Goal: Task Accomplishment & Management: Use online tool/utility

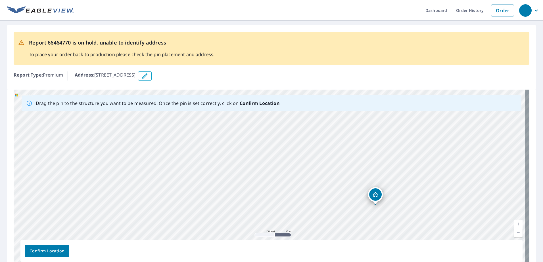
drag, startPoint x: 353, startPoint y: 213, endPoint x: 411, endPoint y: 234, distance: 61.3
click at [411, 234] on div "[STREET_ADDRESS]" at bounding box center [272, 179] width 516 height 178
drag, startPoint x: 245, startPoint y: 139, endPoint x: 228, endPoint y: 132, distance: 18.3
click at [229, 132] on div "[STREET_ADDRESS]" at bounding box center [272, 179] width 516 height 178
drag, startPoint x: 382, startPoint y: 220, endPoint x: 310, endPoint y: 85, distance: 153.4
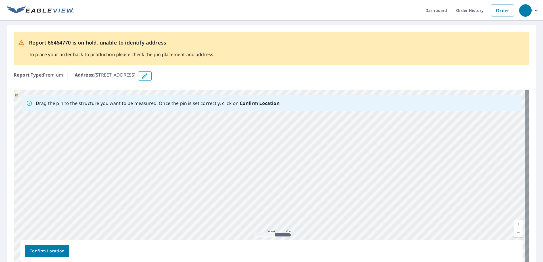
click at [310, 85] on div "Report 66464770 is on hold, unable to identify address To place your order back…" at bounding box center [271, 150] width 543 height 259
click at [297, 150] on div "[STREET_ADDRESS]" at bounding box center [272, 179] width 516 height 178
drag, startPoint x: 313, startPoint y: 195, endPoint x: 323, endPoint y: 121, distance: 74.6
click at [323, 121] on div "[STREET_ADDRESS]" at bounding box center [272, 179] width 516 height 178
drag, startPoint x: 314, startPoint y: 212, endPoint x: 408, endPoint y: 235, distance: 96.7
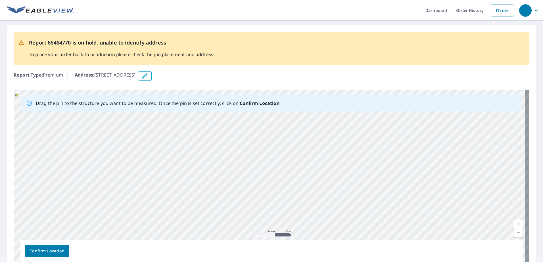
click at [408, 235] on div "[STREET_ADDRESS]" at bounding box center [272, 179] width 516 height 178
drag, startPoint x: 425, startPoint y: 155, endPoint x: 232, endPoint y: 211, distance: 201.1
click at [232, 211] on div "[STREET_ADDRESS]" at bounding box center [272, 179] width 516 height 178
drag, startPoint x: 271, startPoint y: 139, endPoint x: 255, endPoint y: 197, distance: 59.8
click at [255, 197] on div "[STREET_ADDRESS]" at bounding box center [272, 179] width 516 height 178
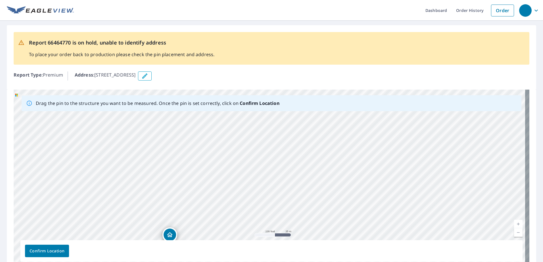
drag, startPoint x: 267, startPoint y: 131, endPoint x: 268, endPoint y: 186, distance: 54.8
click at [267, 189] on div "[STREET_ADDRESS]" at bounding box center [272, 179] width 516 height 178
drag, startPoint x: 268, startPoint y: 142, endPoint x: 271, endPoint y: 185, distance: 43.2
click at [271, 185] on div "[STREET_ADDRESS]" at bounding box center [272, 179] width 516 height 178
drag, startPoint x: 262, startPoint y: 130, endPoint x: 262, endPoint y: 182, distance: 52.0
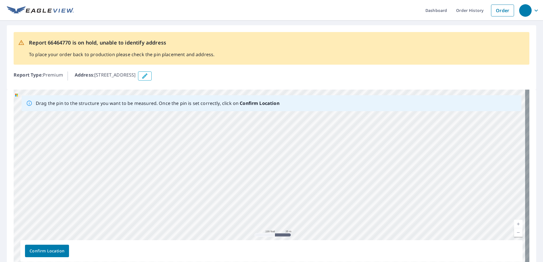
click at [262, 182] on div "[STREET_ADDRESS]" at bounding box center [272, 179] width 516 height 178
drag, startPoint x: 257, startPoint y: 139, endPoint x: 256, endPoint y: 111, distance: 28.7
click at [256, 111] on div "Drag the pin to the structure you want to be measured. Once the pin is set corr…" at bounding box center [272, 179] width 516 height 178
click at [250, 159] on div "[STREET_ADDRESS]" at bounding box center [272, 179] width 516 height 178
drag, startPoint x: 237, startPoint y: 210, endPoint x: 271, endPoint y: 114, distance: 102.0
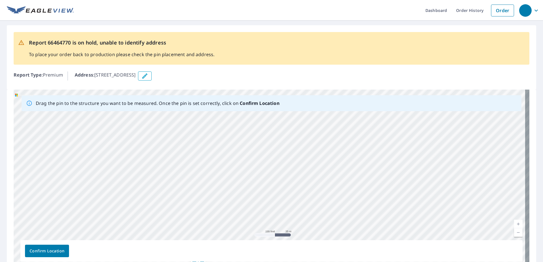
click at [271, 114] on div "[STREET_ADDRESS]" at bounding box center [272, 179] width 516 height 178
drag, startPoint x: 260, startPoint y: 202, endPoint x: 280, endPoint y: 118, distance: 86.3
click at [280, 118] on div "[STREET_ADDRESS]" at bounding box center [272, 179] width 516 height 178
drag, startPoint x: 291, startPoint y: 185, endPoint x: 291, endPoint y: 127, distance: 57.7
click at [291, 127] on div "[STREET_ADDRESS]" at bounding box center [272, 179] width 516 height 178
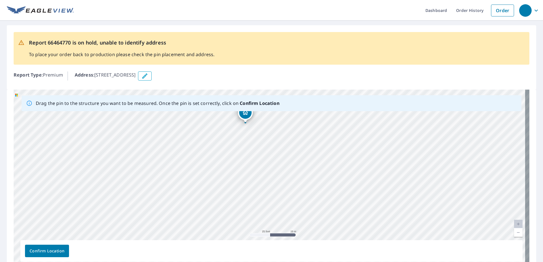
drag, startPoint x: 266, startPoint y: 148, endPoint x: 248, endPoint y: 113, distance: 39.7
drag, startPoint x: 324, startPoint y: 202, endPoint x: 225, endPoint y: 117, distance: 130.2
click at [225, 117] on div "[STREET_ADDRESS]" at bounding box center [272, 179] width 516 height 178
click at [148, 77] on icon "button" at bounding box center [144, 76] width 7 height 7
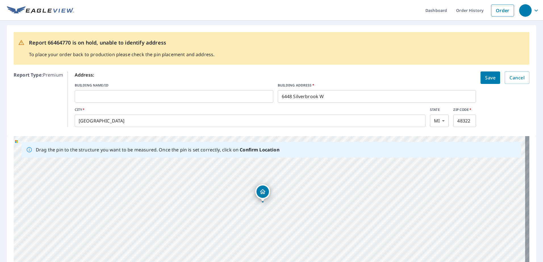
click at [484, 82] on button "Save" at bounding box center [491, 78] width 20 height 12
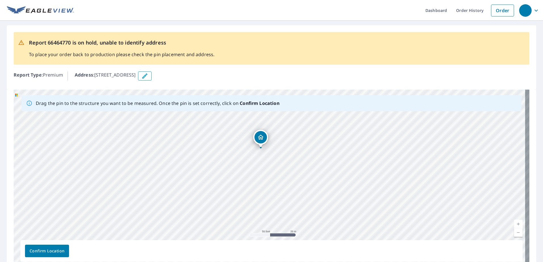
click at [330, 169] on div "[STREET_ADDRESS]" at bounding box center [272, 179] width 516 height 178
drag, startPoint x: 262, startPoint y: 140, endPoint x: 330, endPoint y: 160, distance: 71.5
click at [330, 160] on div "[STREET_ADDRESS]" at bounding box center [272, 179] width 516 height 178
drag, startPoint x: 249, startPoint y: 143, endPoint x: 227, endPoint y: 142, distance: 21.6
click at [227, 142] on div "[STREET_ADDRESS]" at bounding box center [272, 179] width 516 height 178
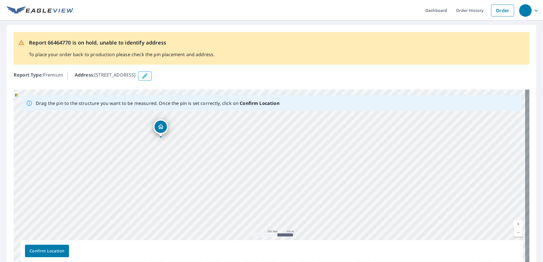
drag, startPoint x: 186, startPoint y: 200, endPoint x: 205, endPoint y: 136, distance: 67.1
click at [205, 136] on div "[STREET_ADDRESS]" at bounding box center [272, 179] width 516 height 178
drag, startPoint x: 141, startPoint y: 159, endPoint x: 190, endPoint y: 224, distance: 80.7
click at [190, 224] on div "[STREET_ADDRESS]" at bounding box center [272, 179] width 516 height 178
drag, startPoint x: 189, startPoint y: 155, endPoint x: 307, endPoint y: 195, distance: 124.2
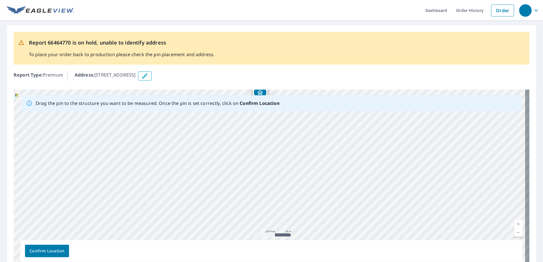
click at [307, 195] on div "[STREET_ADDRESS]" at bounding box center [272, 179] width 516 height 178
drag, startPoint x: 324, startPoint y: 182, endPoint x: 366, endPoint y: 113, distance: 81.1
click at [365, 108] on div "Drag the pin to the structure you want to be measured. Once the pin is set corr…" at bounding box center [272, 179] width 516 height 178
click at [338, 145] on div "[STREET_ADDRESS]" at bounding box center [272, 179] width 516 height 178
drag, startPoint x: 464, startPoint y: 181, endPoint x: 361, endPoint y: 229, distance: 113.0
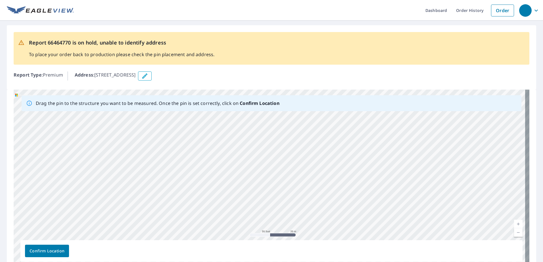
click at [361, 229] on div "[STREET_ADDRESS]" at bounding box center [272, 179] width 516 height 178
drag, startPoint x: 336, startPoint y: 166, endPoint x: 352, endPoint y: 211, distance: 48.0
click at [353, 216] on div "[STREET_ADDRESS]" at bounding box center [272, 179] width 516 height 178
drag, startPoint x: 286, startPoint y: 151, endPoint x: 409, endPoint y: 204, distance: 134.3
click at [409, 204] on div "[STREET_ADDRESS]" at bounding box center [272, 179] width 516 height 178
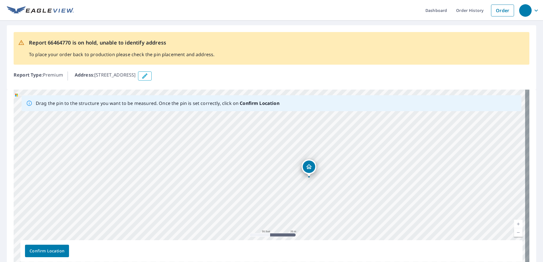
drag, startPoint x: 243, startPoint y: 174, endPoint x: 345, endPoint y: 213, distance: 109.0
click at [345, 213] on div "[STREET_ADDRESS]" at bounding box center [272, 179] width 516 height 178
drag, startPoint x: 217, startPoint y: 156, endPoint x: 271, endPoint y: 211, distance: 76.7
click at [271, 211] on div "[STREET_ADDRESS]" at bounding box center [272, 179] width 516 height 178
drag, startPoint x: 342, startPoint y: 153, endPoint x: 299, endPoint y: 206, distance: 68.4
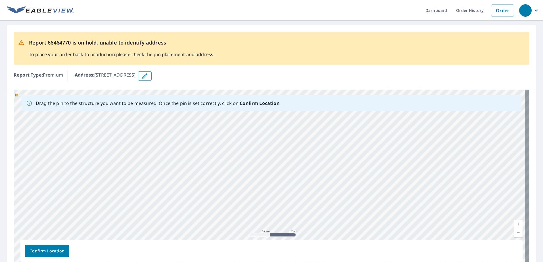
click at [299, 206] on div "[STREET_ADDRESS]" at bounding box center [272, 179] width 516 height 178
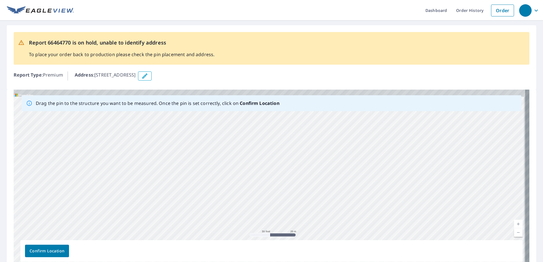
drag, startPoint x: 345, startPoint y: 149, endPoint x: 329, endPoint y: 198, distance: 52.2
click at [329, 198] on div "[STREET_ADDRESS]" at bounding box center [272, 179] width 516 height 178
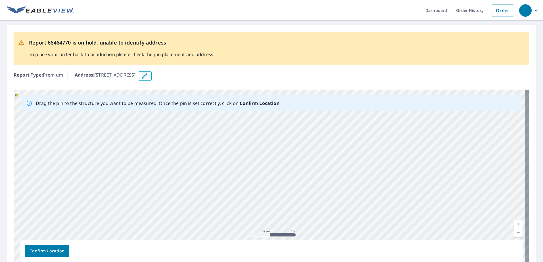
drag, startPoint x: 333, startPoint y: 151, endPoint x: 327, endPoint y: 199, distance: 48.5
click at [327, 199] on div "[STREET_ADDRESS]" at bounding box center [272, 179] width 516 height 178
drag, startPoint x: 291, startPoint y: 170, endPoint x: 377, endPoint y: 218, distance: 98.6
click at [377, 218] on div "[STREET_ADDRESS]" at bounding box center [272, 179] width 516 height 178
drag, startPoint x: 367, startPoint y: 153, endPoint x: 345, endPoint y: 229, distance: 78.8
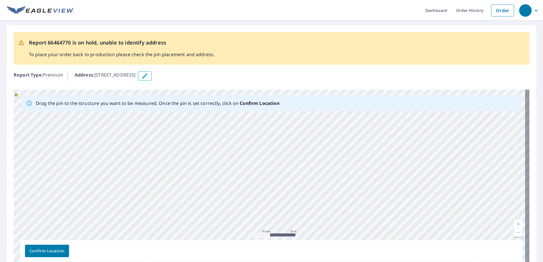
click at [345, 229] on div "[STREET_ADDRESS]" at bounding box center [272, 179] width 516 height 178
drag, startPoint x: 328, startPoint y: 210, endPoint x: 322, endPoint y: 124, distance: 86.0
click at [322, 124] on div "[STREET_ADDRESS]" at bounding box center [272, 179] width 516 height 178
drag, startPoint x: 320, startPoint y: 203, endPoint x: 303, endPoint y: 136, distance: 69.5
click at [303, 136] on div "[STREET_ADDRESS]" at bounding box center [272, 179] width 516 height 178
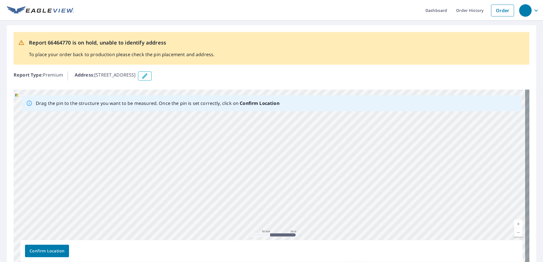
drag, startPoint x: 378, startPoint y: 201, endPoint x: 392, endPoint y: 125, distance: 77.0
click at [392, 125] on div "[STREET_ADDRESS]" at bounding box center [272, 179] width 516 height 178
drag, startPoint x: 386, startPoint y: 198, endPoint x: 402, endPoint y: 133, distance: 67.7
click at [402, 133] on div "[STREET_ADDRESS]" at bounding box center [272, 179] width 516 height 178
drag, startPoint x: 340, startPoint y: 203, endPoint x: 389, endPoint y: 146, distance: 75.2
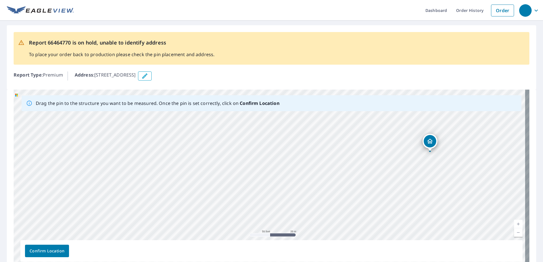
click at [396, 141] on div "[STREET_ADDRESS]" at bounding box center [272, 179] width 516 height 178
drag, startPoint x: 342, startPoint y: 203, endPoint x: 347, endPoint y: 204, distance: 4.7
click at [346, 205] on div "[STREET_ADDRESS]" at bounding box center [272, 179] width 516 height 178
drag, startPoint x: 447, startPoint y: 171, endPoint x: 374, endPoint y: 209, distance: 83.1
click at [374, 209] on div "[STREET_ADDRESS]" at bounding box center [272, 179] width 516 height 178
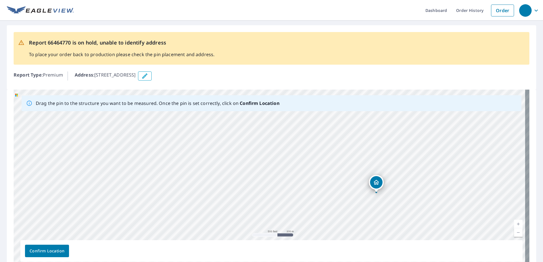
drag, startPoint x: 372, startPoint y: 169, endPoint x: 371, endPoint y: 209, distance: 39.5
click at [371, 210] on div "[STREET_ADDRESS]" at bounding box center [272, 179] width 516 height 178
drag, startPoint x: 411, startPoint y: 205, endPoint x: 411, endPoint y: 154, distance: 50.9
click at [411, 154] on div "[STREET_ADDRESS]" at bounding box center [272, 179] width 516 height 178
drag, startPoint x: 377, startPoint y: 162, endPoint x: 406, endPoint y: 212, distance: 57.6
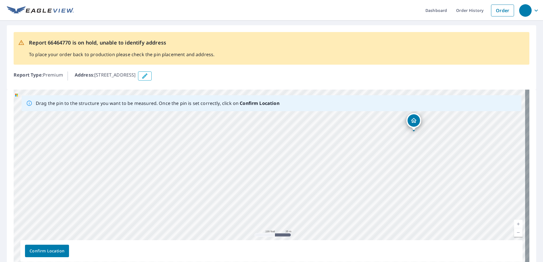
click at [406, 212] on div "[STREET_ADDRESS]" at bounding box center [272, 179] width 516 height 178
drag, startPoint x: 372, startPoint y: 153, endPoint x: 388, endPoint y: 222, distance: 70.9
click at [388, 222] on div "[STREET_ADDRESS]" at bounding box center [272, 179] width 516 height 178
drag, startPoint x: 366, startPoint y: 143, endPoint x: 368, endPoint y: 222, distance: 78.1
click at [368, 222] on div "[STREET_ADDRESS]" at bounding box center [272, 179] width 516 height 178
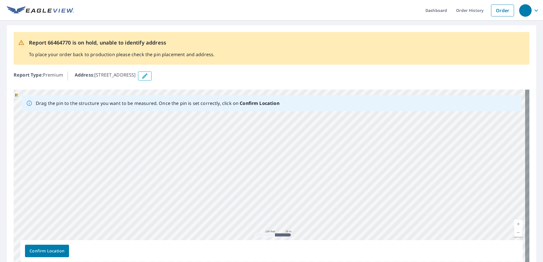
drag, startPoint x: 384, startPoint y: 176, endPoint x: 450, endPoint y: 173, distance: 66.5
click at [450, 173] on div "[STREET_ADDRESS]" at bounding box center [272, 179] width 516 height 178
drag, startPoint x: 372, startPoint y: 143, endPoint x: 376, endPoint y: 224, distance: 81.0
click at [376, 224] on div "[STREET_ADDRESS]" at bounding box center [272, 179] width 516 height 178
drag, startPoint x: 395, startPoint y: 175, endPoint x: 401, endPoint y: 249, distance: 74.4
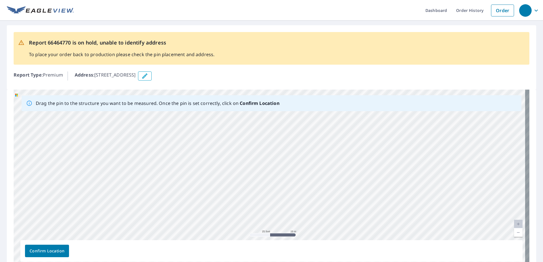
click at [401, 249] on div "Drag the pin to the structure you want to be measured. Once the pin is set corr…" at bounding box center [272, 179] width 516 height 178
click at [360, 179] on div "[STREET_ADDRESS]" at bounding box center [272, 179] width 516 height 178
drag, startPoint x: 356, startPoint y: 181, endPoint x: 406, endPoint y: 219, distance: 62.4
click at [406, 219] on div "[STREET_ADDRESS]" at bounding box center [272, 179] width 516 height 178
drag, startPoint x: 381, startPoint y: 205, endPoint x: 389, endPoint y: 137, distance: 68.4
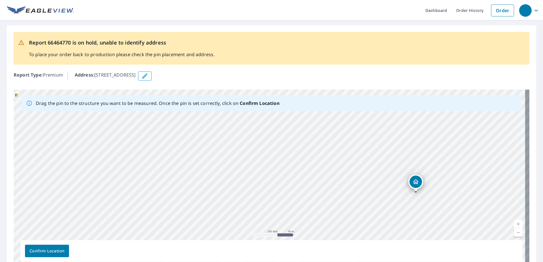
click at [389, 137] on div "[STREET_ADDRESS]" at bounding box center [272, 179] width 516 height 178
drag, startPoint x: 455, startPoint y: 161, endPoint x: 439, endPoint y: 119, distance: 45.5
click at [439, 119] on div "[STREET_ADDRESS]" at bounding box center [272, 179] width 516 height 178
drag, startPoint x: 401, startPoint y: 204, endPoint x: 407, endPoint y: 132, distance: 72.4
click at [407, 132] on div "[STREET_ADDRESS]" at bounding box center [272, 179] width 516 height 178
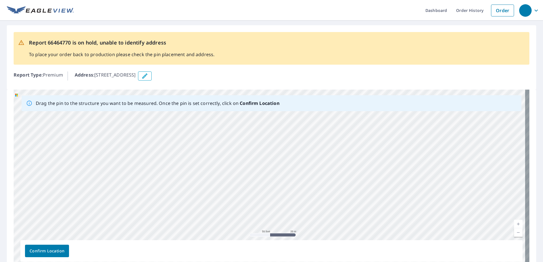
drag, startPoint x: 408, startPoint y: 161, endPoint x: 418, endPoint y: 185, distance: 26.2
click at [418, 185] on div "[STREET_ADDRESS]" at bounding box center [272, 179] width 516 height 178
drag, startPoint x: 423, startPoint y: 214, endPoint x: 371, endPoint y: 149, distance: 83.6
click at [371, 149] on div "[STREET_ADDRESS]" at bounding box center [272, 179] width 516 height 178
drag, startPoint x: 424, startPoint y: 136, endPoint x: 425, endPoint y: 139, distance: 3.5
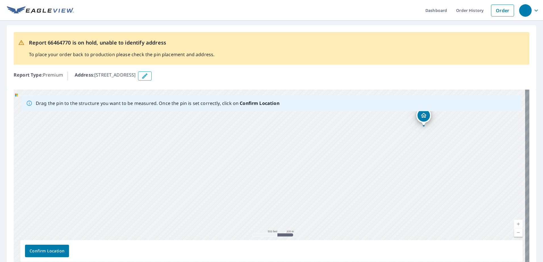
click at [425, 139] on div "[STREET_ADDRESS]" at bounding box center [272, 179] width 516 height 178
drag, startPoint x: 426, startPoint y: 121, endPoint x: 420, endPoint y: 170, distance: 49.0
click at [420, 169] on div "[STREET_ADDRESS]" at bounding box center [272, 179] width 516 height 178
drag, startPoint x: 212, startPoint y: 160, endPoint x: 364, endPoint y: 174, distance: 153.2
click at [360, 170] on div "[STREET_ADDRESS]" at bounding box center [272, 179] width 516 height 178
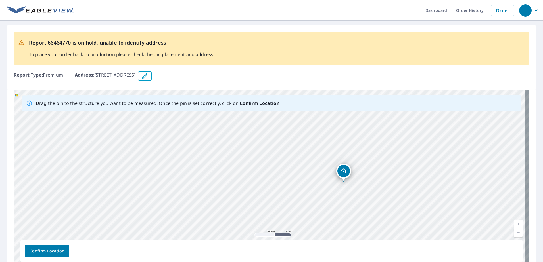
drag, startPoint x: 327, startPoint y: 160, endPoint x: 365, endPoint y: 180, distance: 43.1
click at [365, 180] on div "[STREET_ADDRESS]" at bounding box center [272, 179] width 516 height 178
drag, startPoint x: 279, startPoint y: 198, endPoint x: 130, endPoint y: 172, distance: 150.8
click at [130, 172] on div "[STREET_ADDRESS]" at bounding box center [272, 179] width 516 height 178
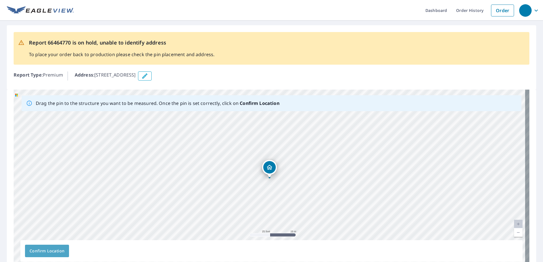
click at [52, 248] on span "Confirm Location" at bounding box center [47, 251] width 35 height 7
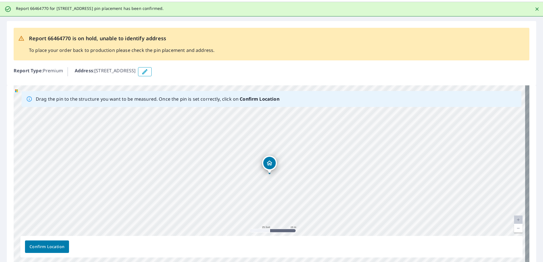
scroll to position [46, 0]
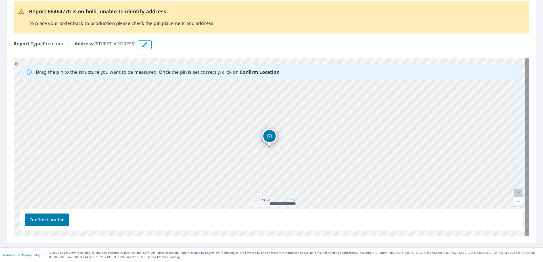
click at [50, 222] on span "Confirm Location" at bounding box center [47, 220] width 35 height 7
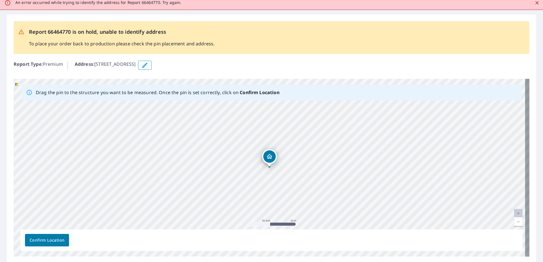
scroll to position [0, 0]
